Goal: Check status: Check status

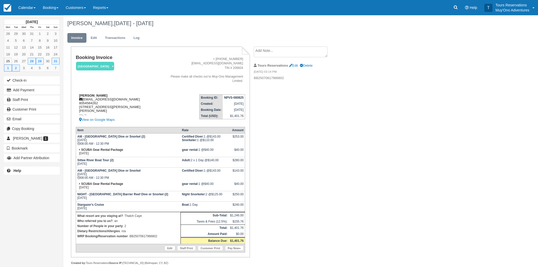
scroll to position [7, 0]
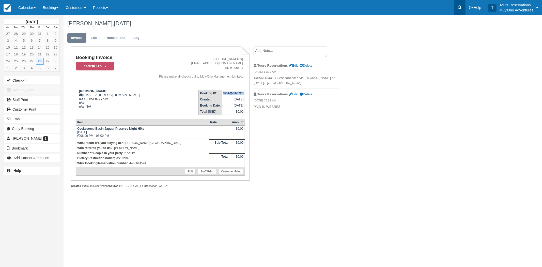
click at [464, 6] on link at bounding box center [460, 7] width 12 height 15
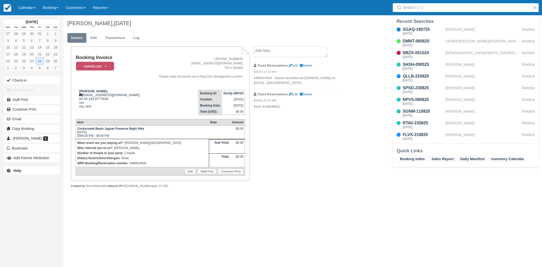
click at [443, 9] on input "Search" at bounding box center [467, 7] width 128 height 9
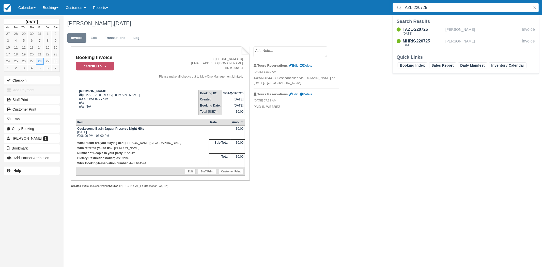
type input "TAZL-220725"
click at [419, 28] on div "TAZL-220725" at bounding box center [423, 29] width 41 height 6
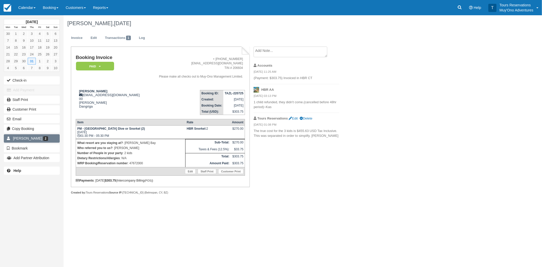
click at [20, 137] on span "[PERSON_NAME]" at bounding box center [27, 138] width 29 height 4
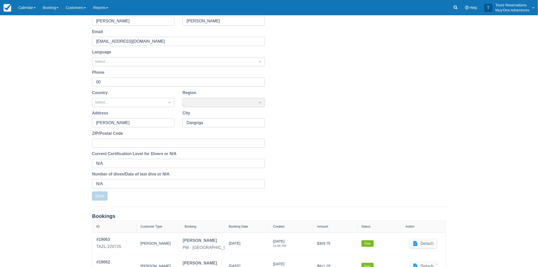
scroll to position [88, 0]
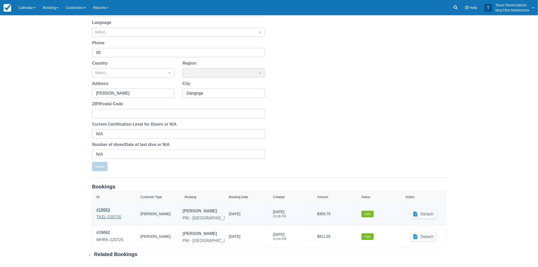
click at [111, 215] on div "TAZL-220725" at bounding box center [108, 217] width 25 height 6
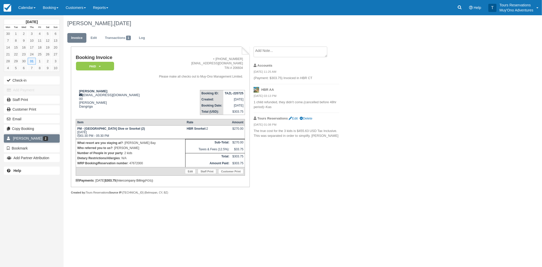
click at [15, 137] on span "[PERSON_NAME]" at bounding box center [27, 138] width 29 height 4
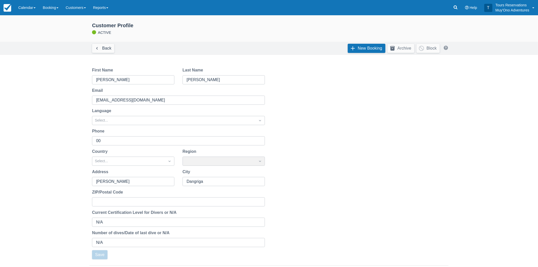
scroll to position [88, 0]
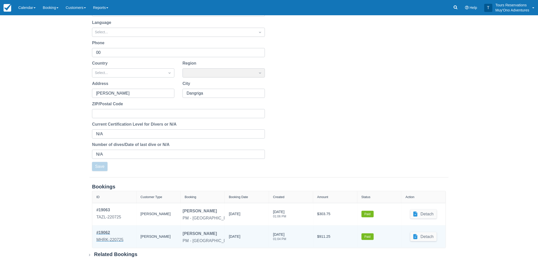
click at [109, 238] on div "MHRK-220725" at bounding box center [109, 240] width 27 height 6
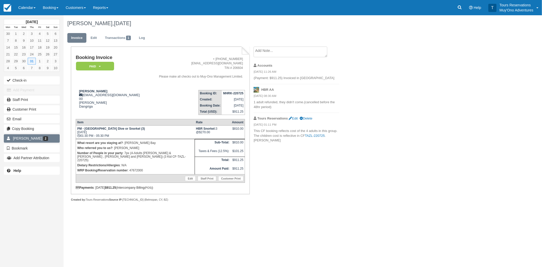
click at [17, 136] on link "Michal Waechter 2" at bounding box center [32, 138] width 56 height 8
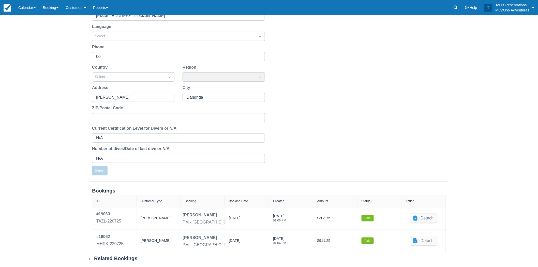
scroll to position [88, 0]
